Goal: Navigation & Orientation: Find specific page/section

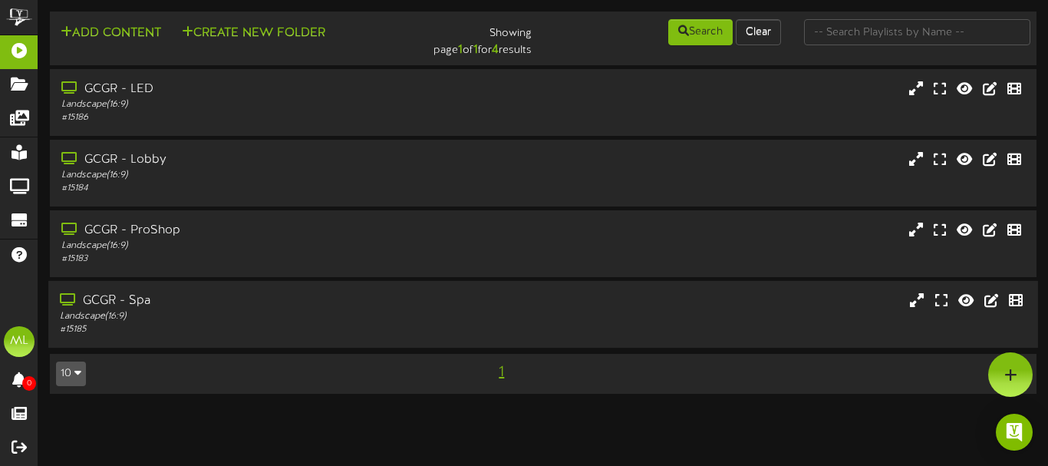
click at [247, 300] on div "GCGR - Spa" at bounding box center [254, 301] width 389 height 18
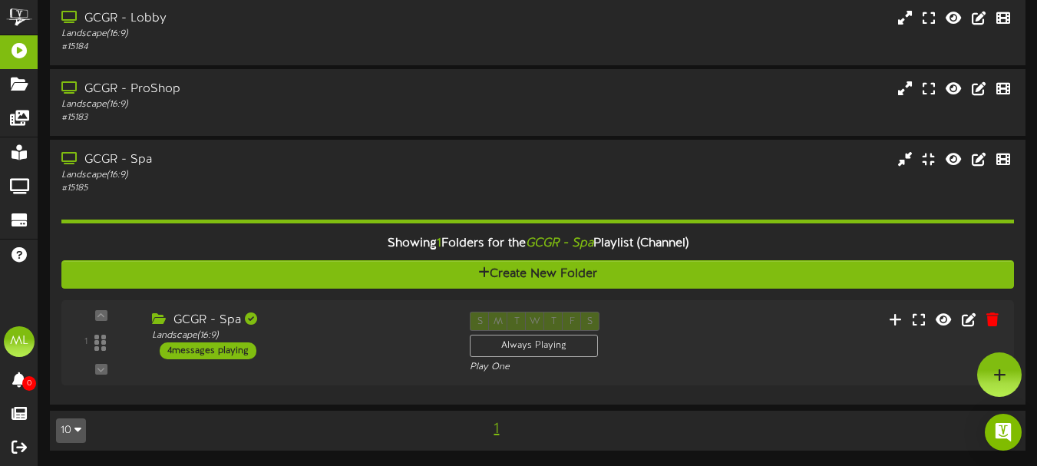
scroll to position [141, 0]
click at [293, 317] on div "GCGR - Spa" at bounding box center [296, 321] width 298 height 18
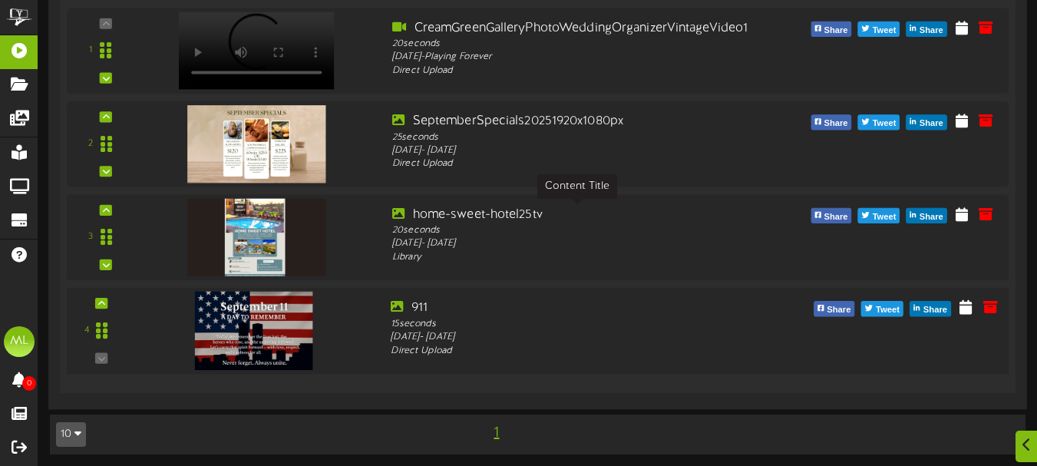
scroll to position [605, 0]
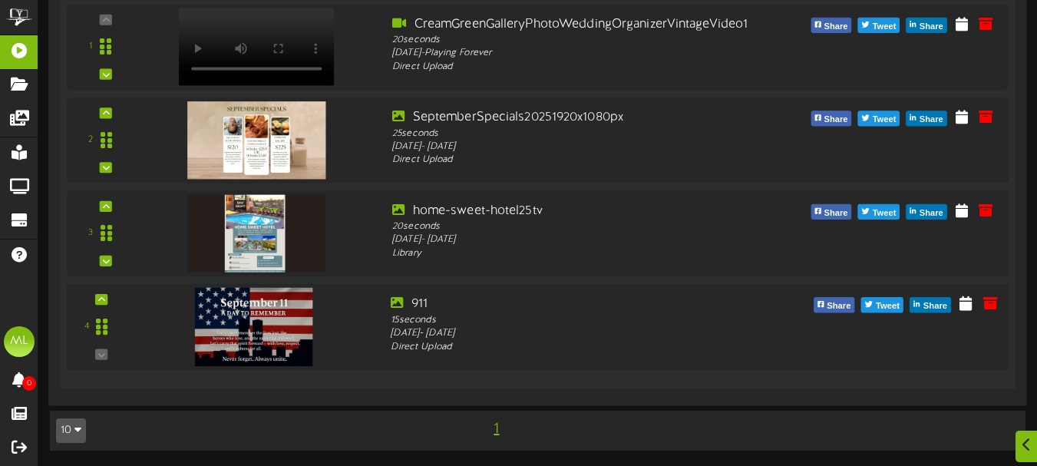
click at [243, 335] on img at bounding box center [253, 327] width 117 height 78
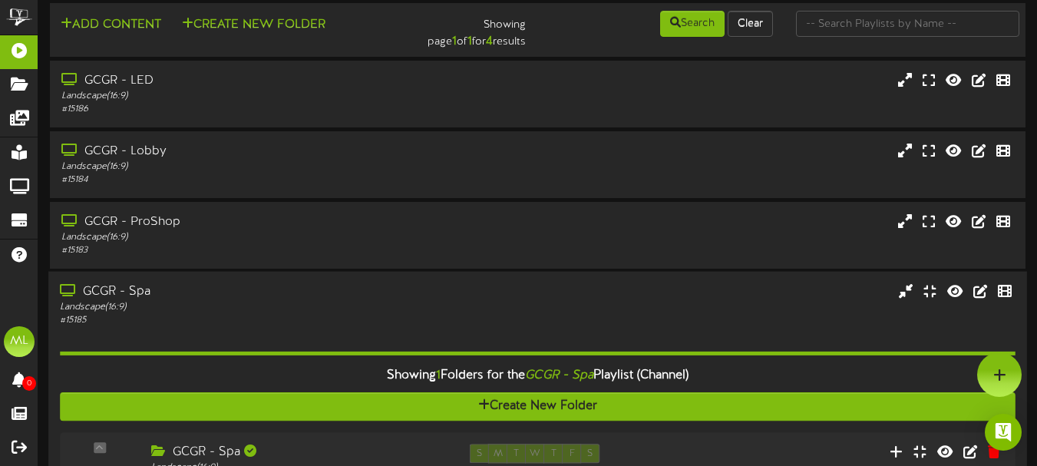
scroll to position [0, 0]
